Goal: Information Seeking & Learning: Find contact information

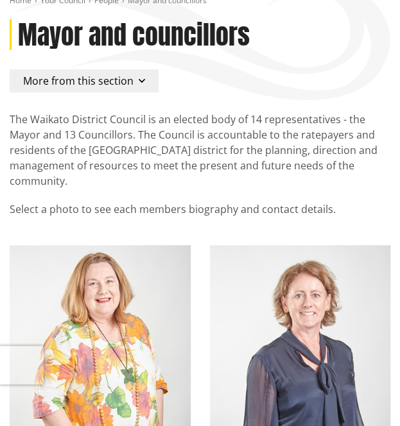
scroll to position [89, 0]
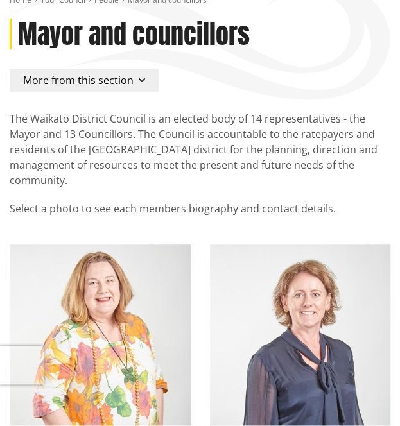
click at [110, 85] on span "More from this section" at bounding box center [78, 80] width 110 height 14
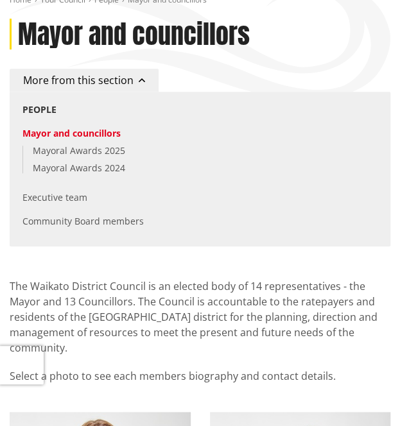
click at [110, 85] on span "More from this section" at bounding box center [78, 80] width 110 height 14
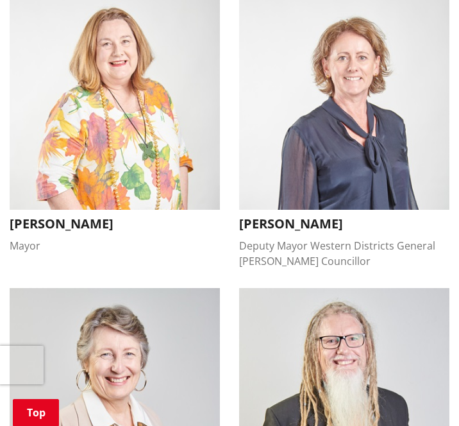
scroll to position [692, 0]
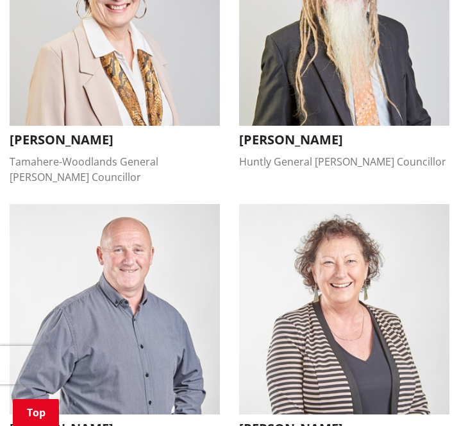
click at [399, 210] on li "[PERSON_NAME] Newcastle-Ngāruawāhia General [PERSON_NAME] [PERSON_NAME] Newcast…" at bounding box center [345, 338] width 230 height 269
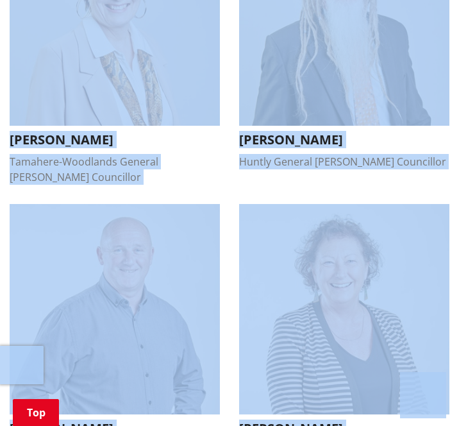
copy body "Lore ip dolorsi Ametco adipis Elitse doeiusmodt Incididu utl etdolorema Aliquae…"
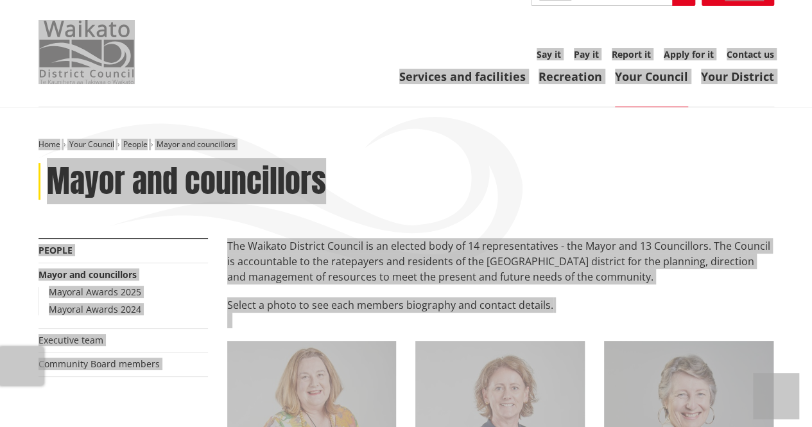
scroll to position [22, 0]
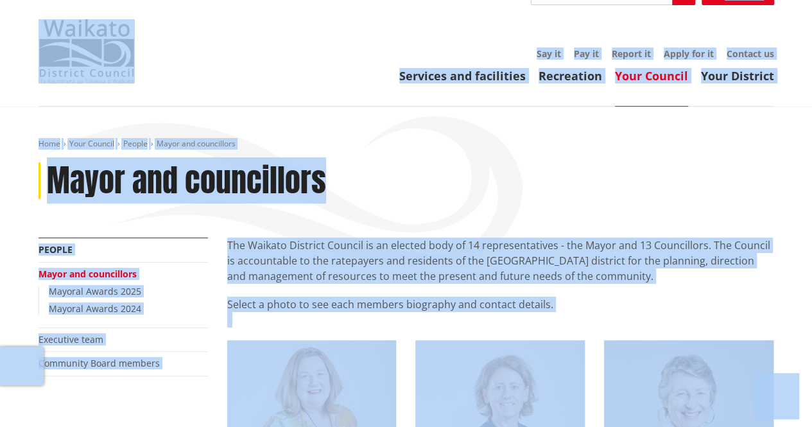
click at [309, 233] on div "Home Your Council People Mayor and councillors Mayor and councillors" at bounding box center [406, 188] width 754 height 99
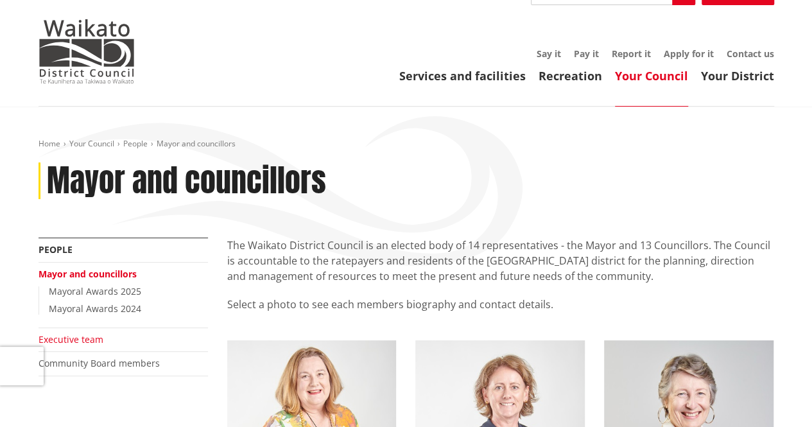
click at [65, 337] on link "Executive team" at bounding box center [70, 339] width 65 height 12
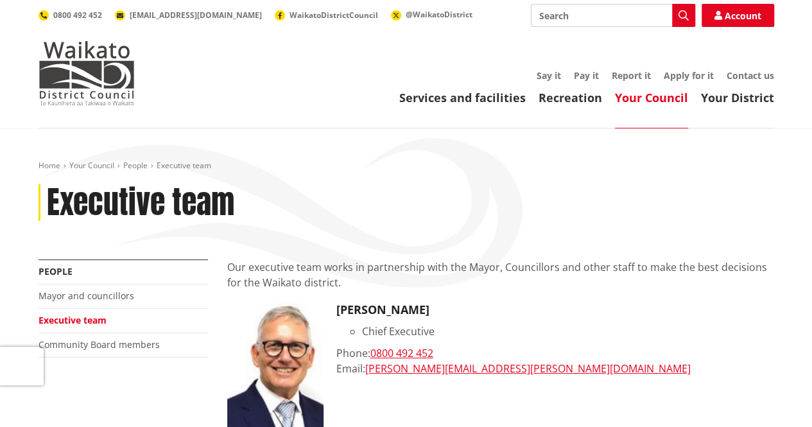
click at [452, 228] on div "Home Your Council People Executive team Executive team" at bounding box center [406, 209] width 754 height 99
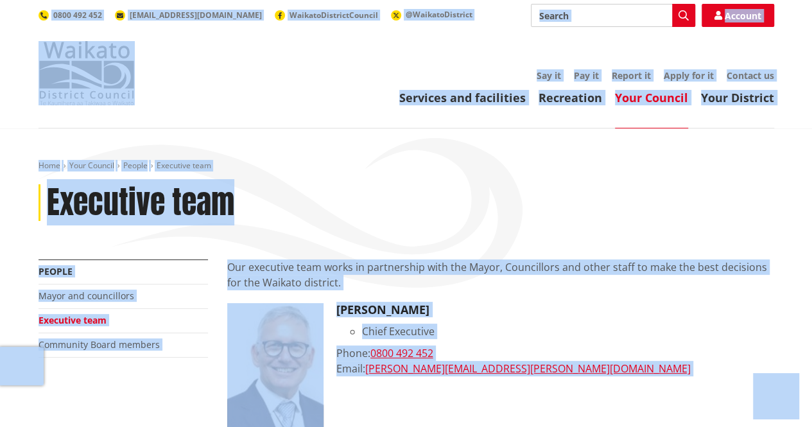
copy body "Lore ip dolorsi Ametco adipis Elitse doeiusmodt Incididu utl etdolorema Aliquae…"
click at [504, 345] on div "[PERSON_NAME] Chief Executive Phone: [PHONE_NUMBER] Email: [PERSON_NAME][EMAIL_…" at bounding box center [555, 375] width 438 height 144
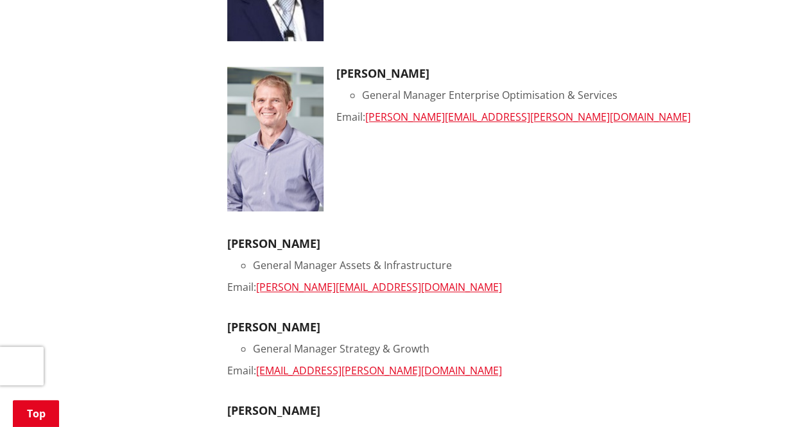
scroll to position [407, 0]
